Goal: Task Accomplishment & Management: Use online tool/utility

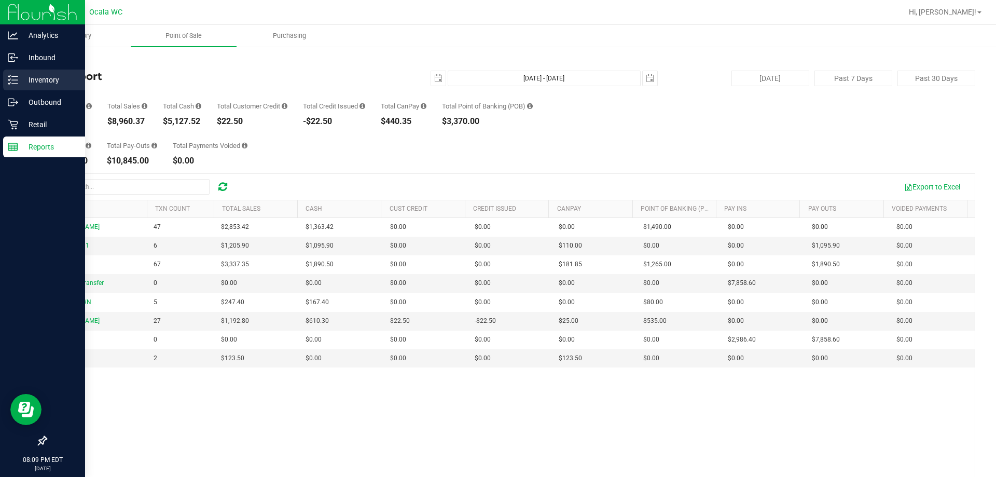
click at [39, 84] on p "Inventory" at bounding box center [49, 80] width 62 height 12
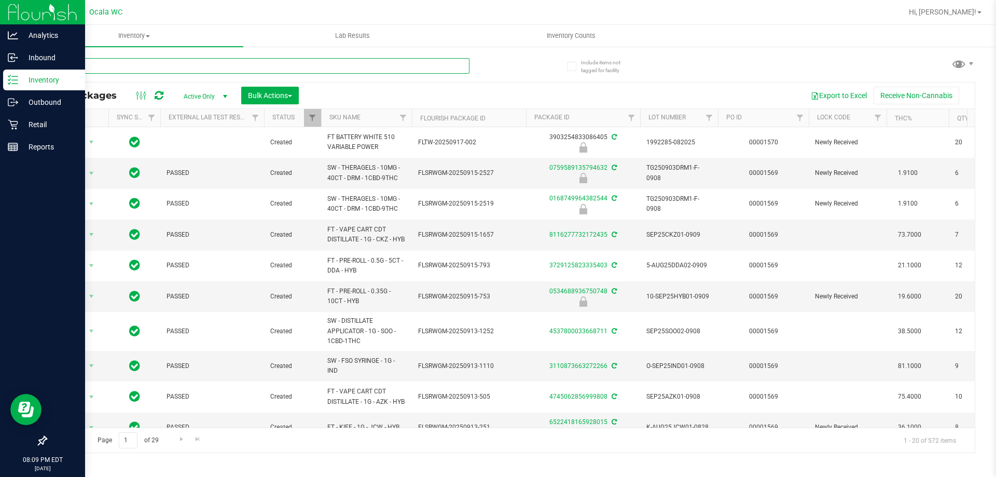
click at [114, 65] on input "text" at bounding box center [258, 66] width 424 height 16
type input "9239082182472828"
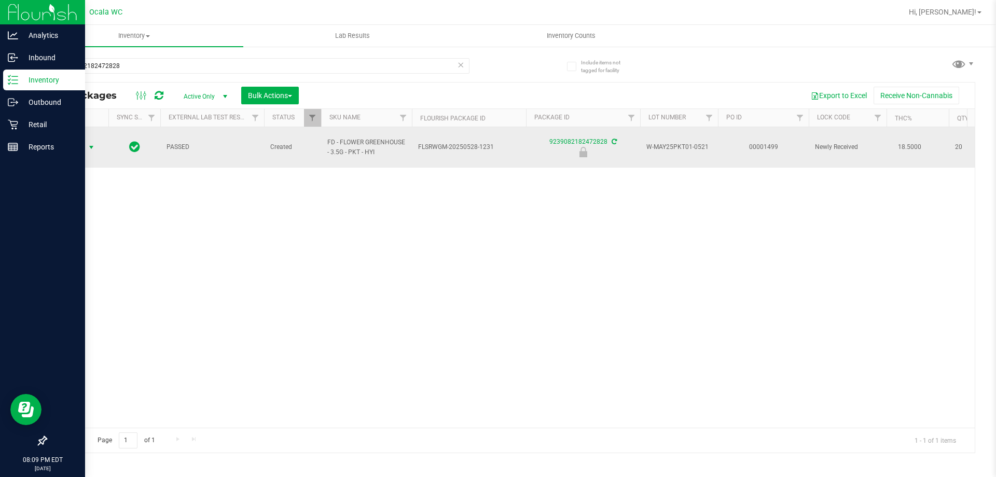
click at [77, 140] on span "Action" at bounding box center [71, 147] width 28 height 15
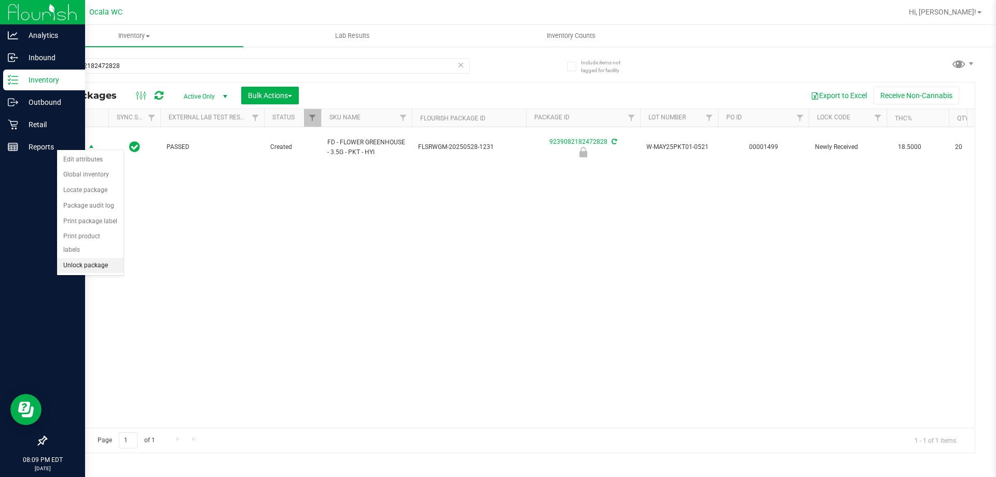
click at [84, 258] on li "Unlock package" at bounding box center [90, 266] width 66 height 16
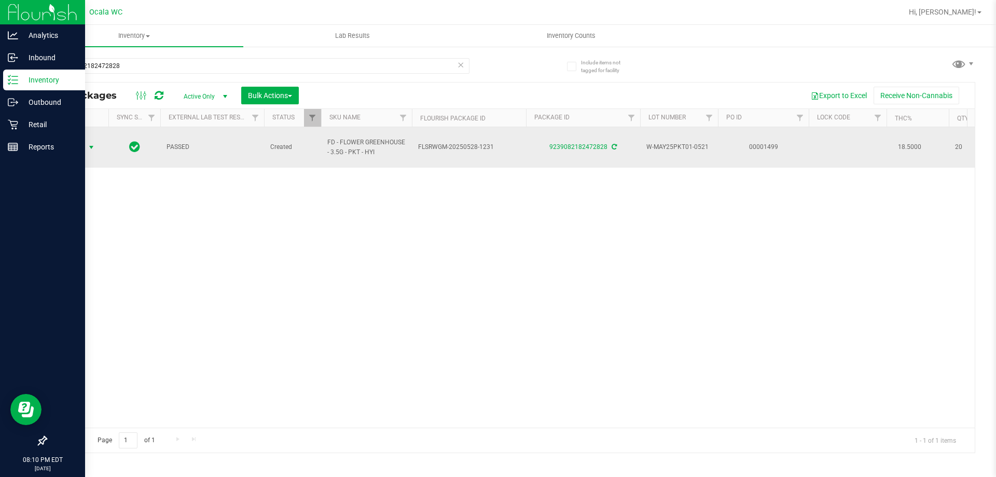
click at [76, 145] on span "Action" at bounding box center [71, 147] width 28 height 15
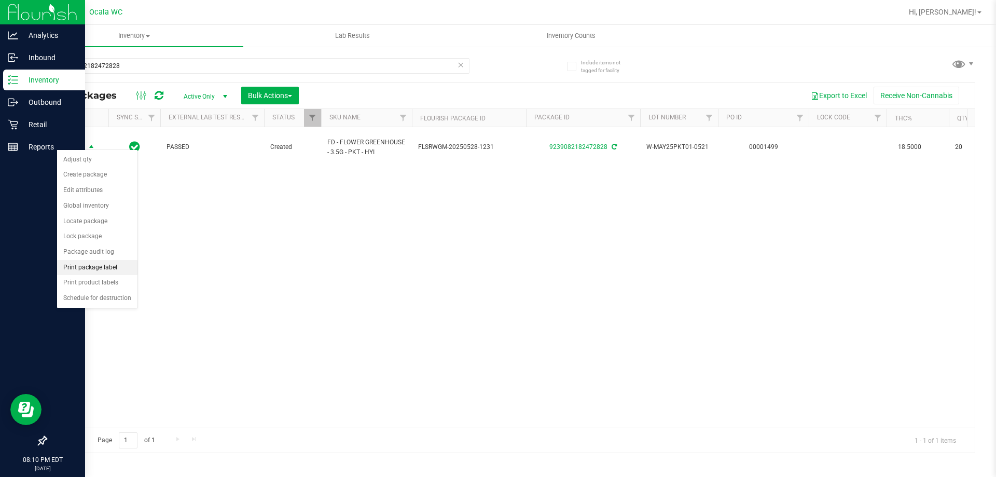
click at [77, 264] on li "Print package label" at bounding box center [97, 268] width 80 height 16
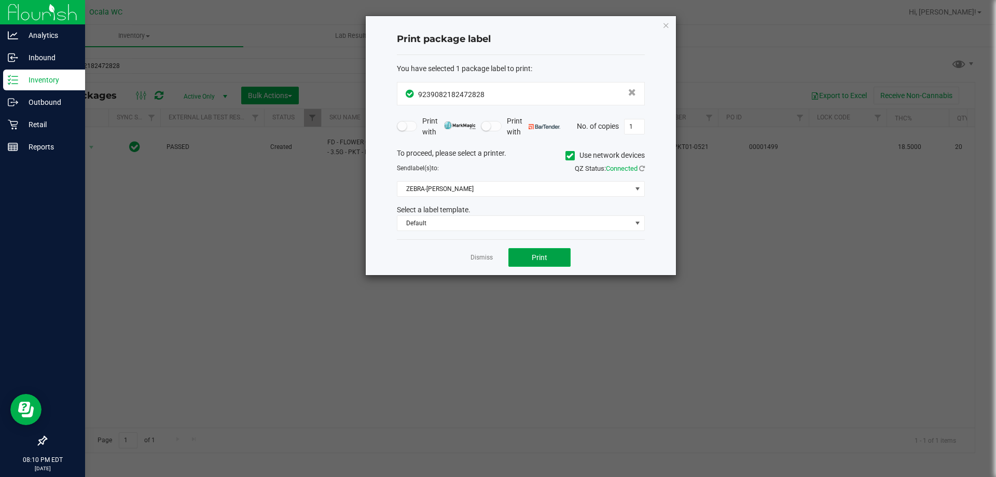
click at [530, 256] on button "Print" at bounding box center [539, 257] width 62 height 19
click at [476, 260] on link "Dismiss" at bounding box center [482, 257] width 22 height 9
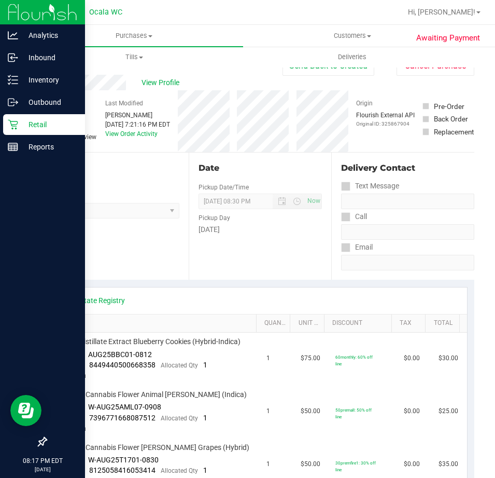
click at [43, 122] on p "Retail" at bounding box center [49, 124] width 62 height 12
